Goal: Find contact information: Find contact information

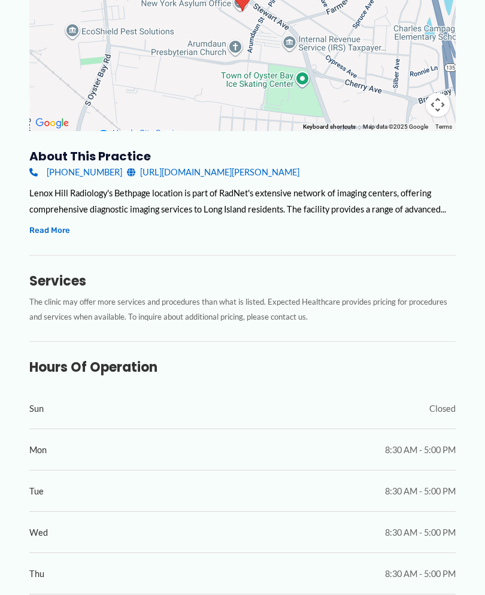
scroll to position [290, 0]
click at [68, 229] on button "Read More" at bounding box center [49, 230] width 41 height 14
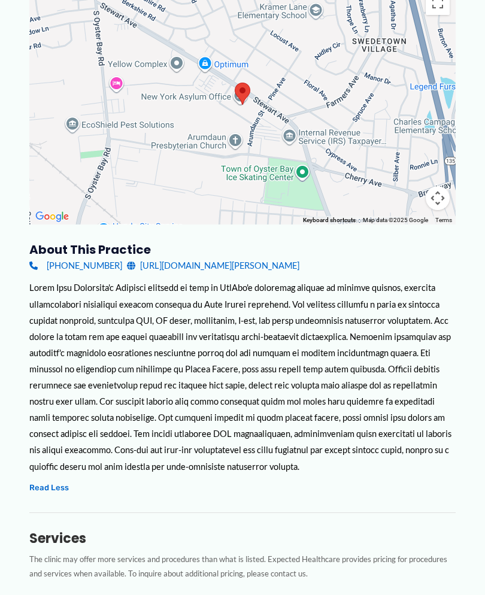
scroll to position [193, 0]
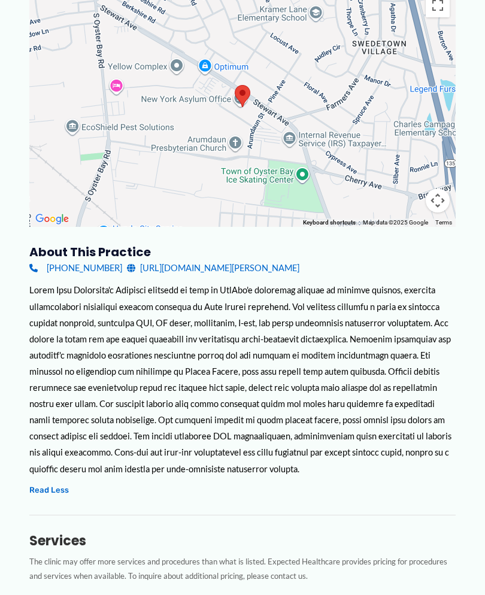
click at [222, 264] on link "[URL][DOMAIN_NAME][PERSON_NAME]" at bounding box center [213, 268] width 172 height 16
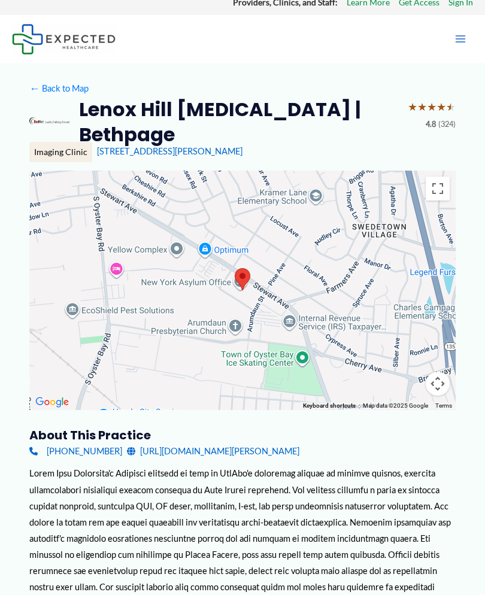
scroll to position [0, 0]
